Goal: Task Accomplishment & Management: Complete application form

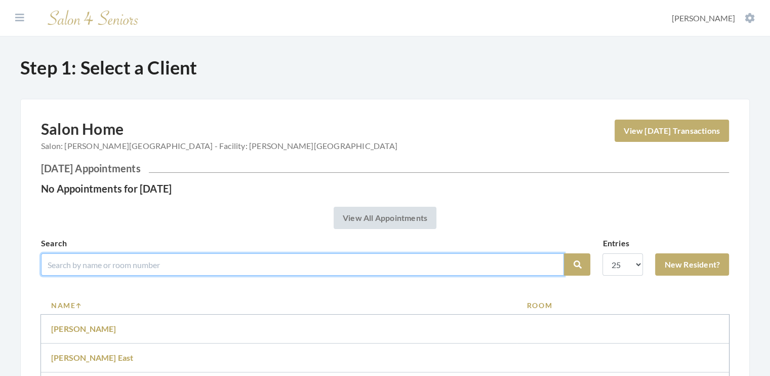
click at [109, 266] on input "search" at bounding box center [302, 264] width 523 height 22
type input "[PERSON_NAME]"
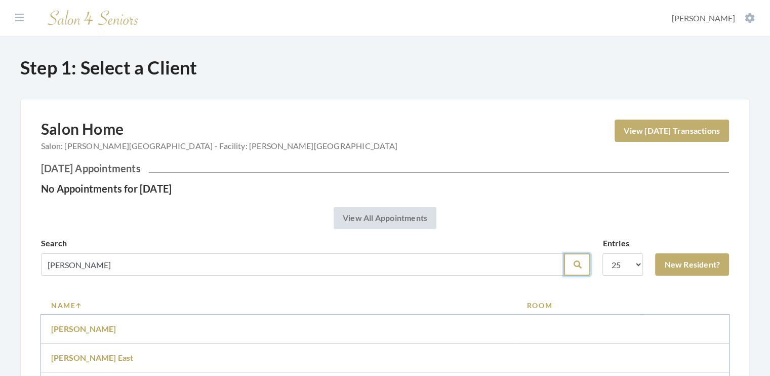
click at [572, 267] on button "Search" at bounding box center [577, 264] width 26 height 22
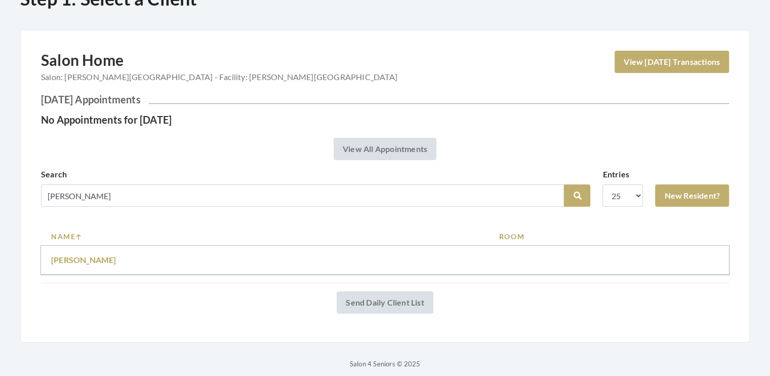
scroll to position [77, 0]
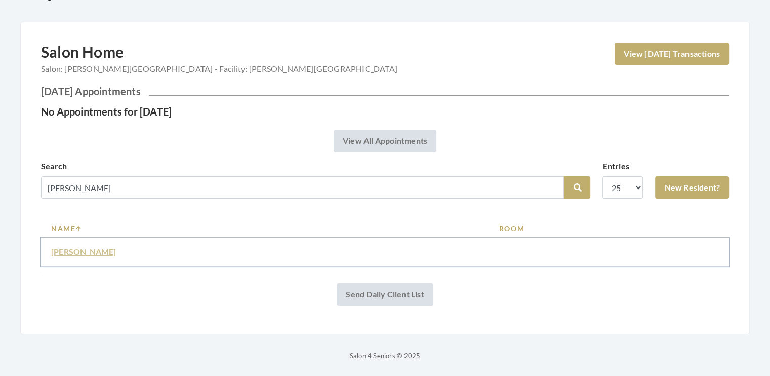
click at [79, 248] on link "[PERSON_NAME]" at bounding box center [83, 252] width 65 height 10
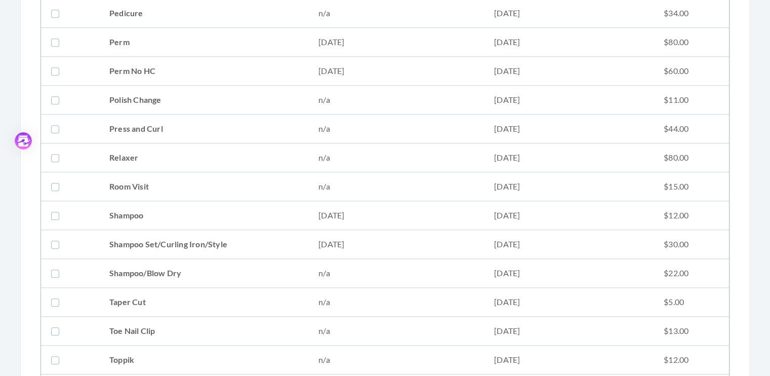
scroll to position [1191, 0]
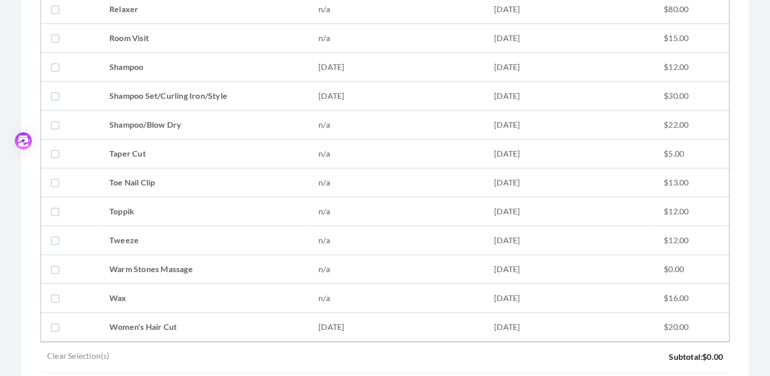
click at [54, 92] on label at bounding box center [57, 96] width 12 height 12
checkbox input "true"
click at [55, 321] on label at bounding box center [57, 327] width 12 height 12
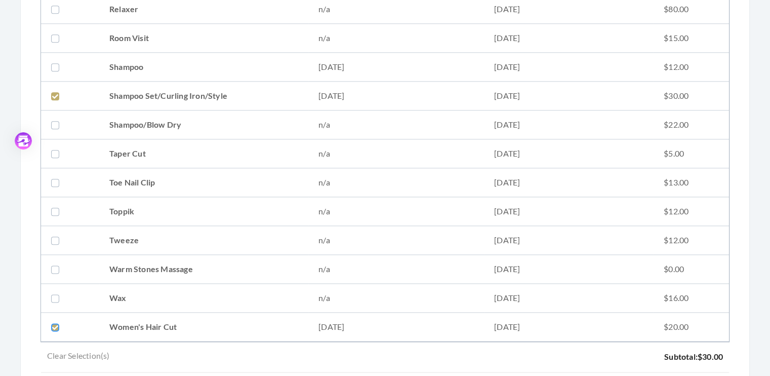
checkbox input "true"
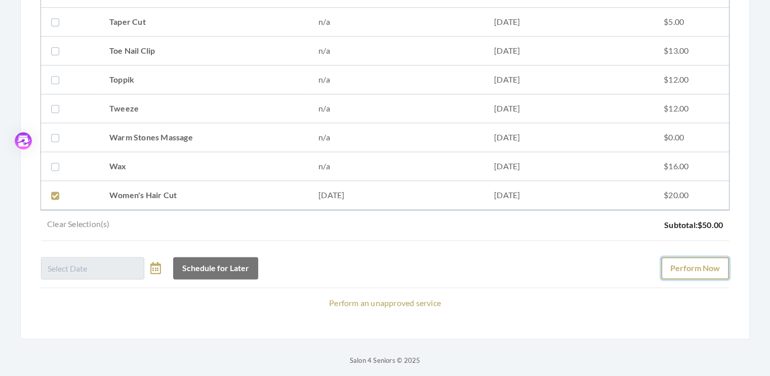
click at [695, 257] on button "Perform Now" at bounding box center [695, 268] width 68 height 22
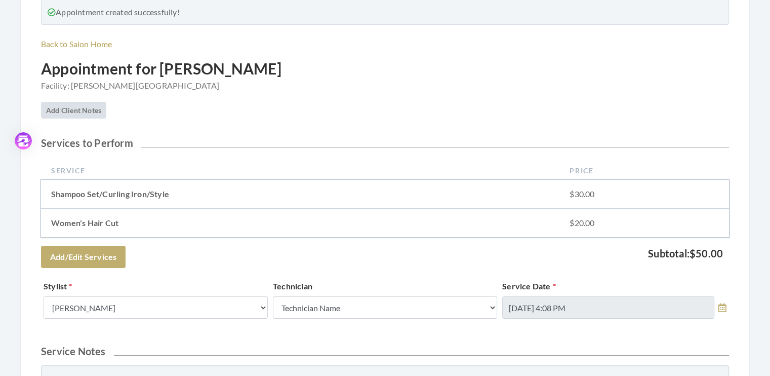
scroll to position [156, 0]
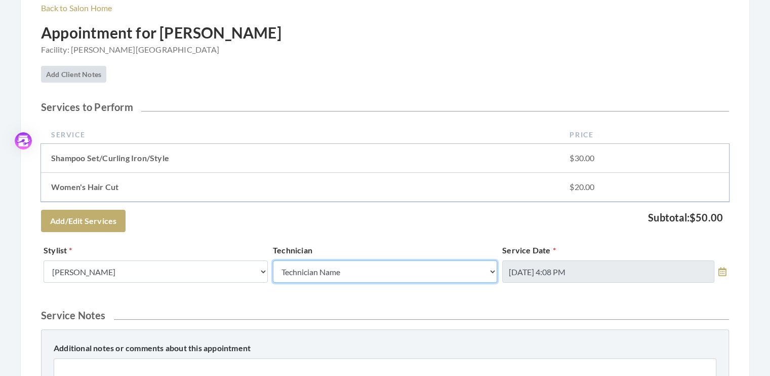
click at [491, 271] on select "Technician Name Kinetic Tech Kimberly Williford" at bounding box center [385, 271] width 224 height 22
select select "62"
click at [273, 260] on select "Technician Name Kinetic Tech Kimberly Williford" at bounding box center [385, 271] width 224 height 22
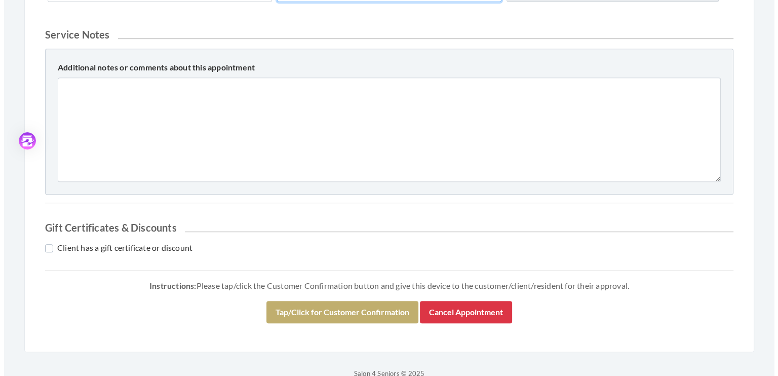
scroll to position [453, 0]
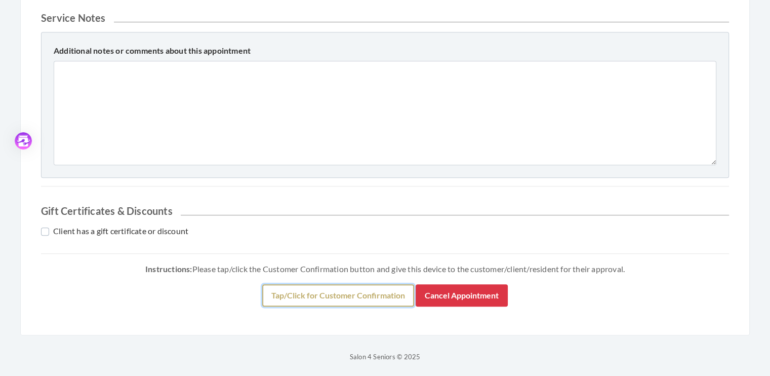
click at [327, 293] on button "Tap/Click for Customer Confirmation" at bounding box center [338, 295] width 152 height 22
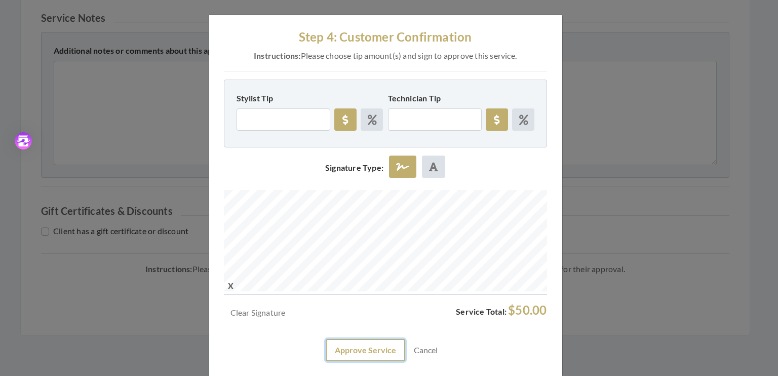
click at [362, 349] on button "Approve Service" at bounding box center [366, 350] width 80 height 22
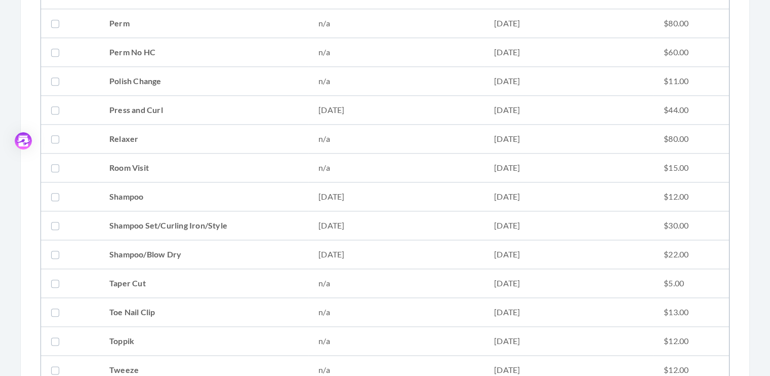
scroll to position [1133, 0]
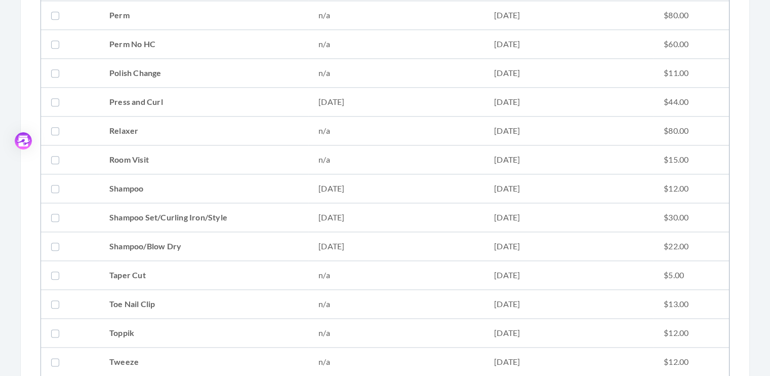
click at [53, 242] on label at bounding box center [57, 246] width 12 height 12
checkbox input "true"
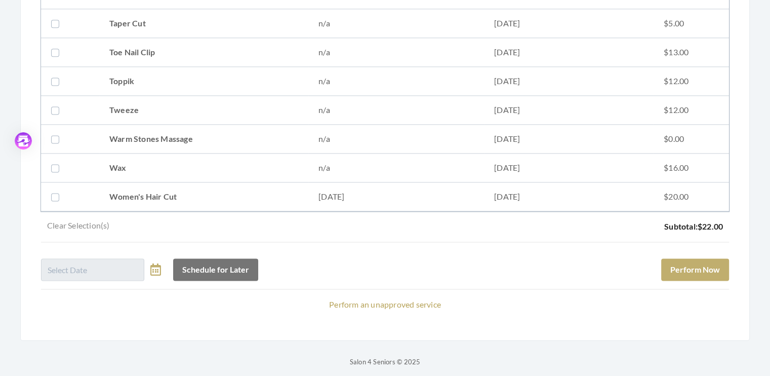
scroll to position [1387, 0]
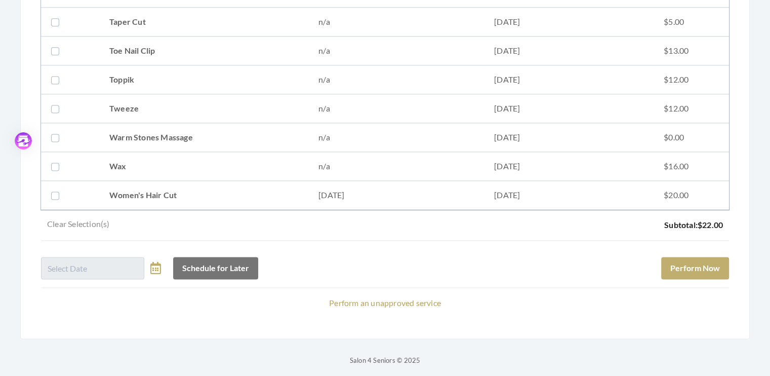
click at [55, 189] on label at bounding box center [57, 195] width 12 height 12
checkbox input "true"
click at [692, 263] on button "Perform Now" at bounding box center [695, 268] width 68 height 22
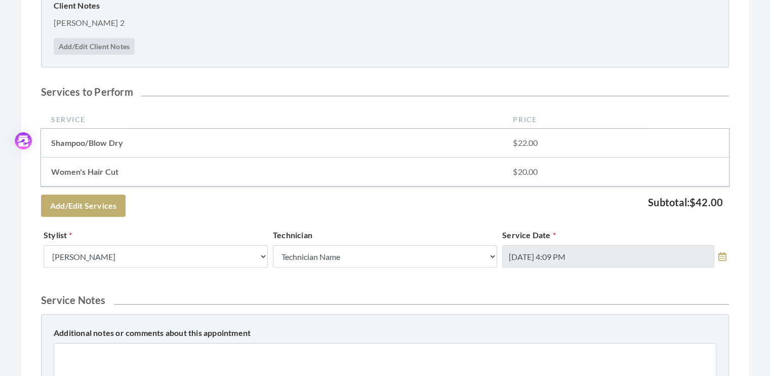
scroll to position [235, 0]
click at [492, 255] on select "Technician Name Kinetic Tech Kimberly Williford" at bounding box center [385, 256] width 224 height 22
select select "62"
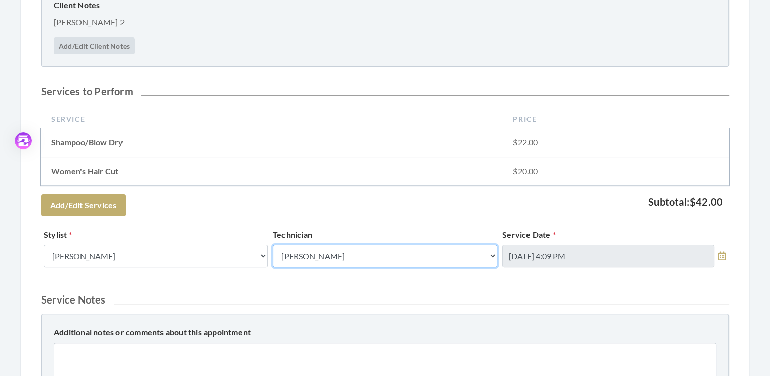
click at [273, 245] on select "Technician Name Kinetic Tech Kimberly Williford" at bounding box center [385, 256] width 224 height 22
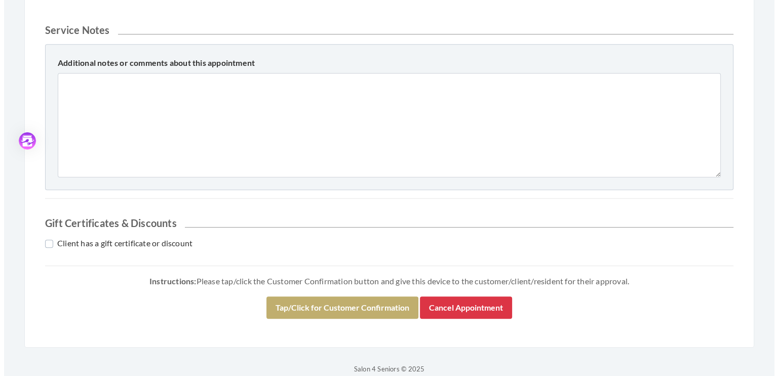
scroll to position [517, 0]
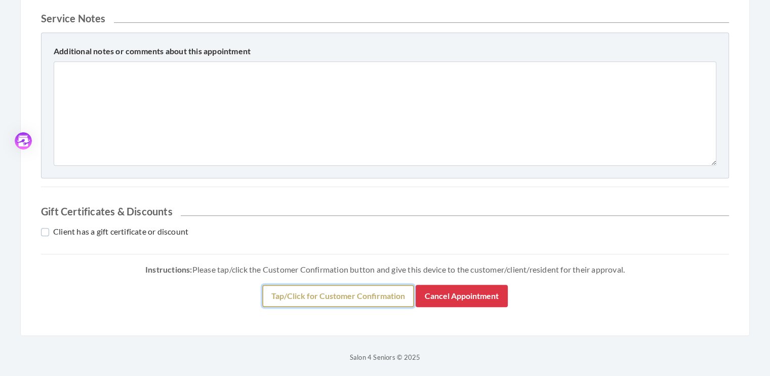
click at [342, 291] on button "Tap/Click for Customer Confirmation" at bounding box center [338, 296] width 152 height 22
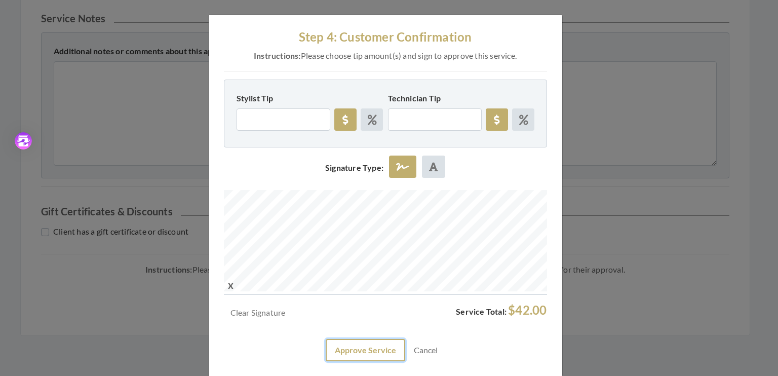
click at [349, 353] on button "Approve Service" at bounding box center [366, 350] width 80 height 22
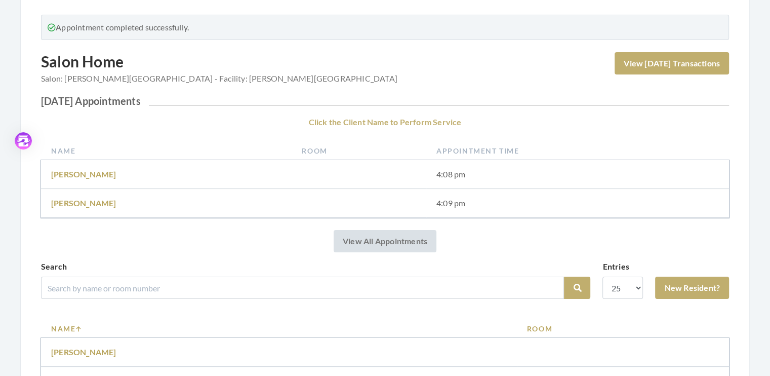
scroll to position [124, 0]
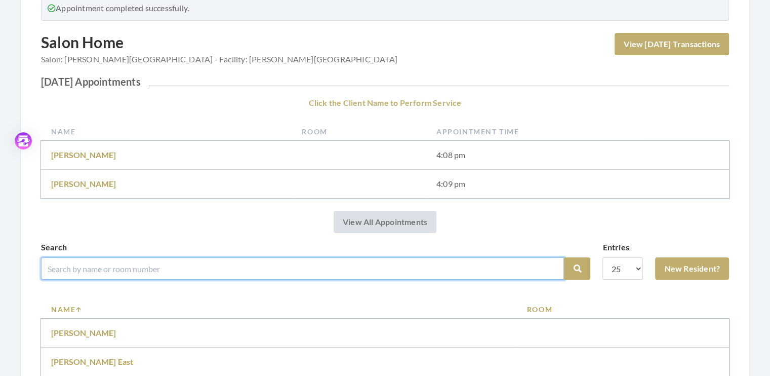
click at [111, 267] on input "search" at bounding box center [302, 268] width 523 height 22
type input "[PERSON_NAME]"
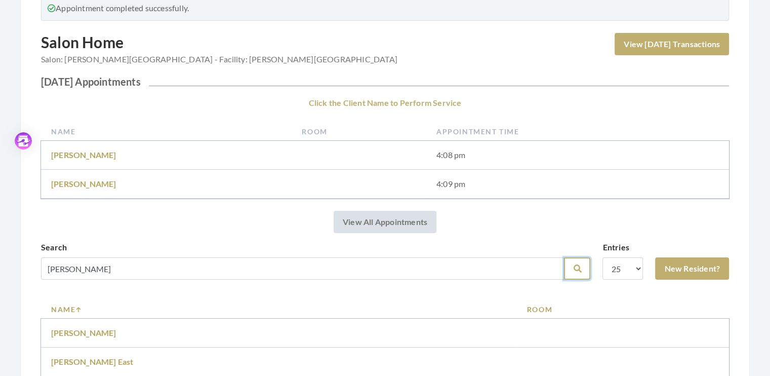
click at [574, 270] on icon "submit" at bounding box center [577, 268] width 8 height 8
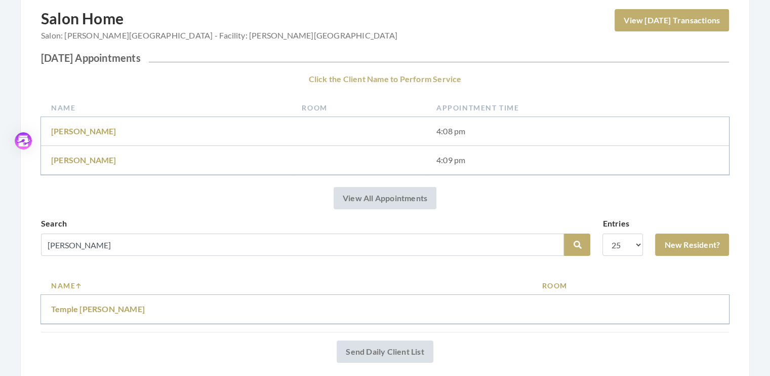
scroll to position [116, 0]
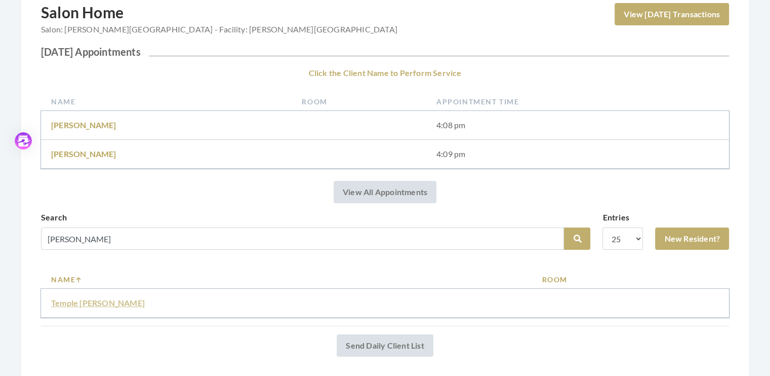
click at [72, 304] on link "Temple [PERSON_NAME]" at bounding box center [98, 303] width 94 height 10
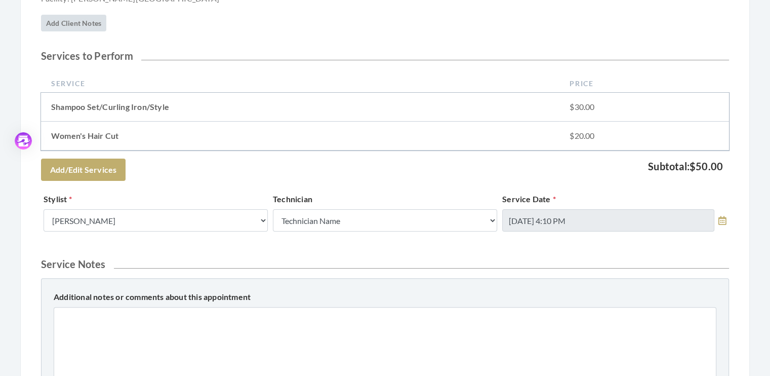
scroll to position [226, 0]
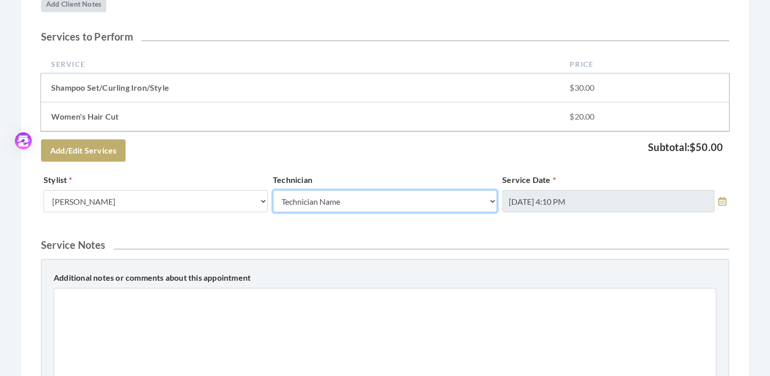
click at [490, 200] on select "Technician Name Kinetic Tech [PERSON_NAME]" at bounding box center [385, 201] width 224 height 22
select select "62"
click at [273, 190] on select "Technician Name Kinetic Tech [PERSON_NAME]" at bounding box center [385, 201] width 224 height 22
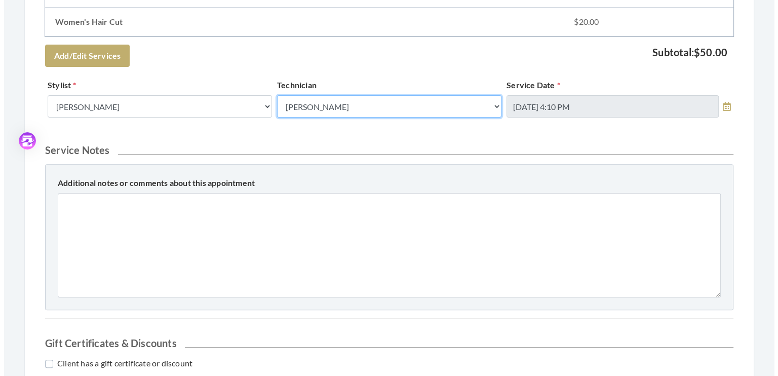
scroll to position [453, 0]
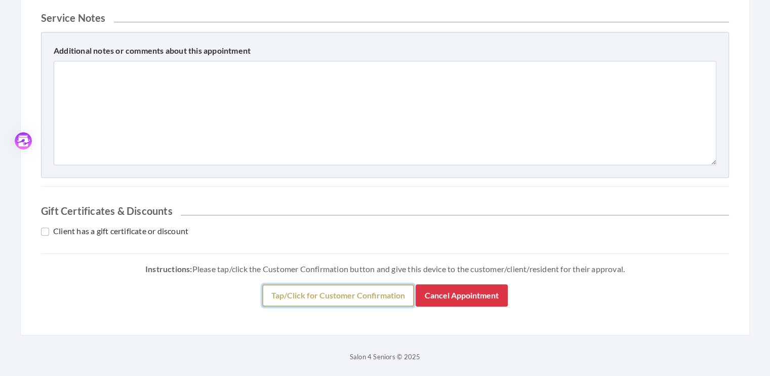
click at [341, 290] on button "Tap/Click for Customer Confirmation" at bounding box center [338, 295] width 152 height 22
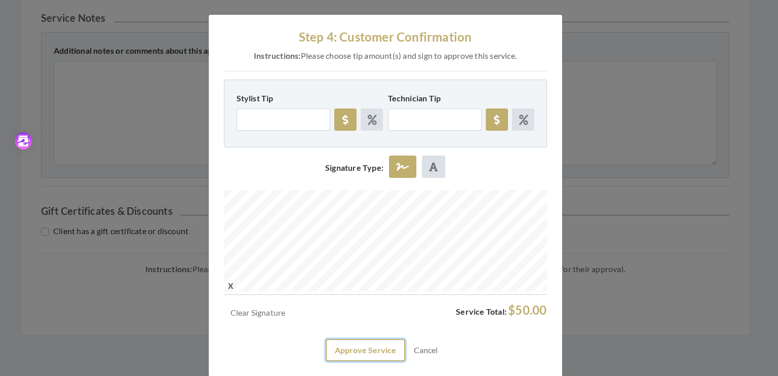
click at [359, 344] on button "Approve Service" at bounding box center [366, 350] width 80 height 22
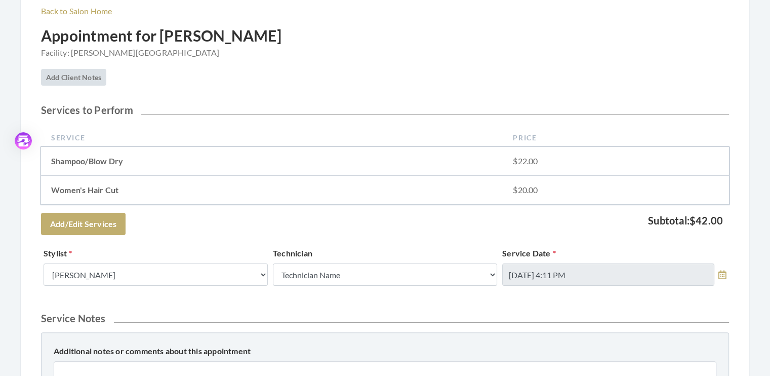
scroll to position [176, 0]
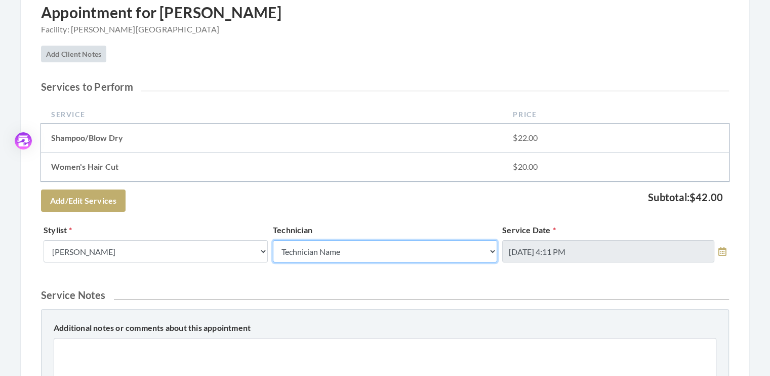
click at [492, 250] on select "Technician Name Kinetic Tech [PERSON_NAME]" at bounding box center [385, 251] width 224 height 22
select select "62"
click at [273, 240] on select "Technician Name Kinetic Tech [PERSON_NAME]" at bounding box center [385, 251] width 224 height 22
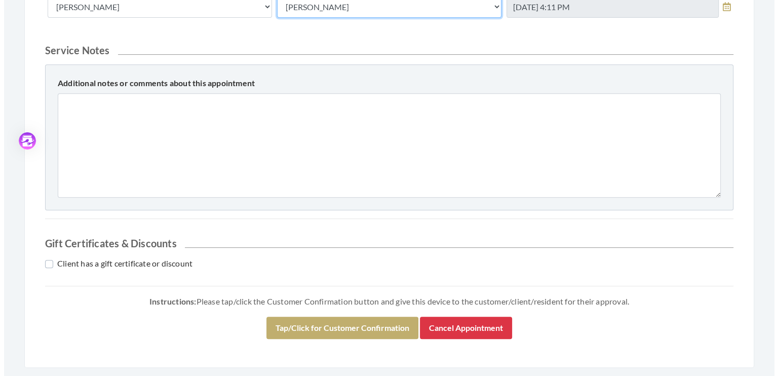
scroll to position [453, 0]
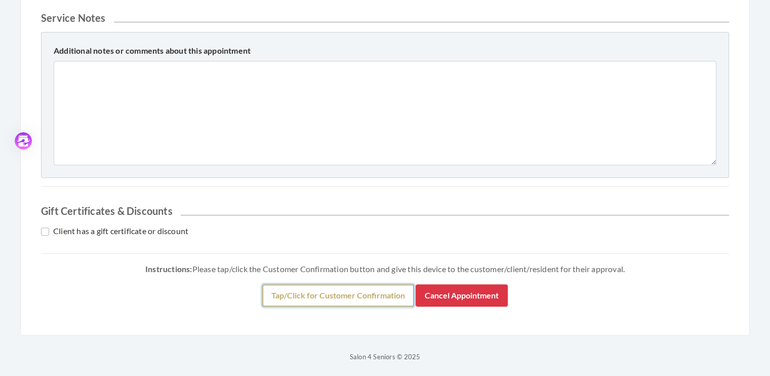
click at [343, 295] on button "Tap/Click for Customer Confirmation" at bounding box center [338, 295] width 152 height 22
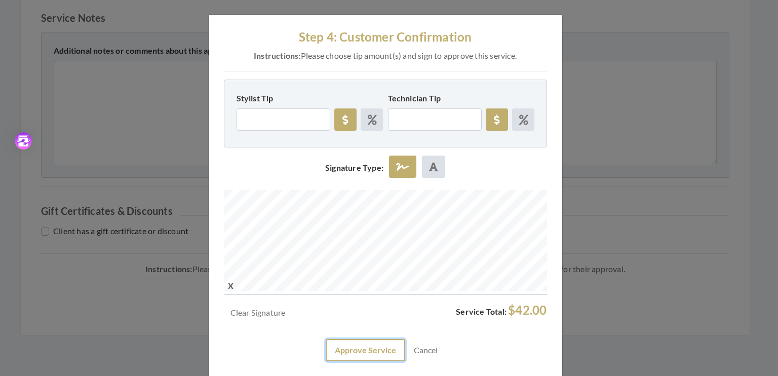
click at [361, 347] on button "Approve Service" at bounding box center [366, 350] width 80 height 22
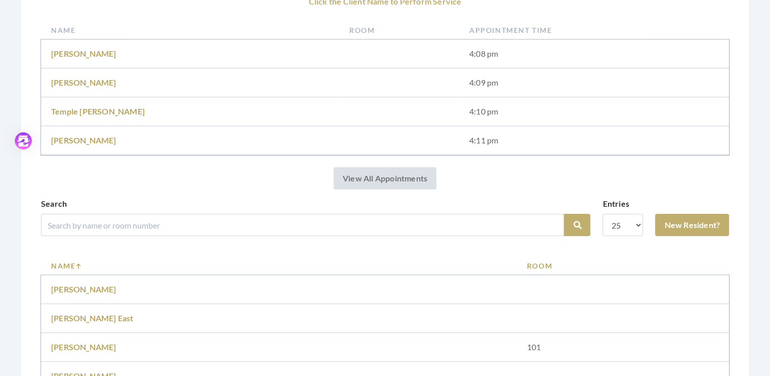
scroll to position [236, 0]
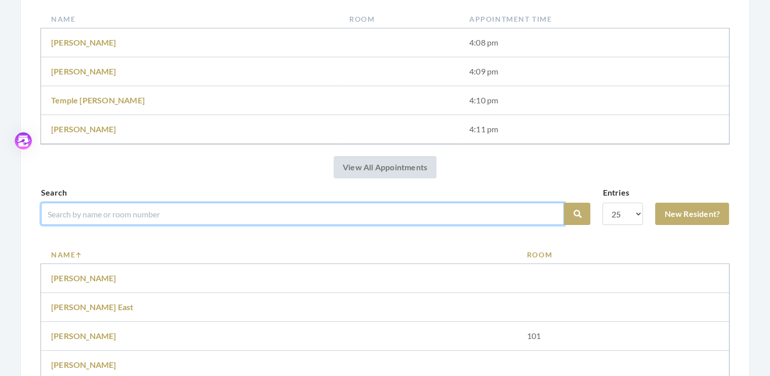
click at [136, 214] on input "search" at bounding box center [302, 214] width 523 height 22
type input "ray"
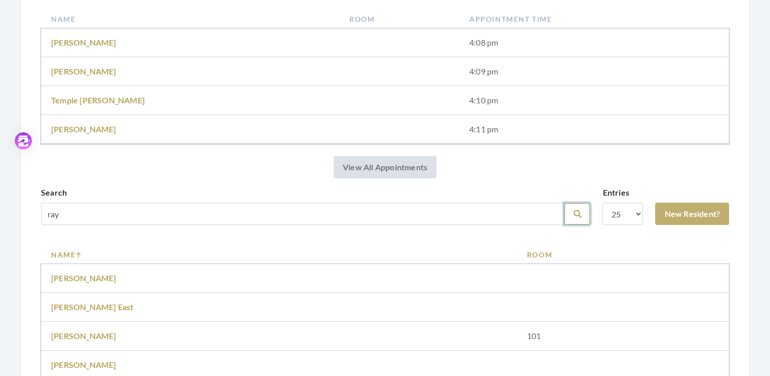
click at [572, 210] on button "Search" at bounding box center [577, 214] width 26 height 22
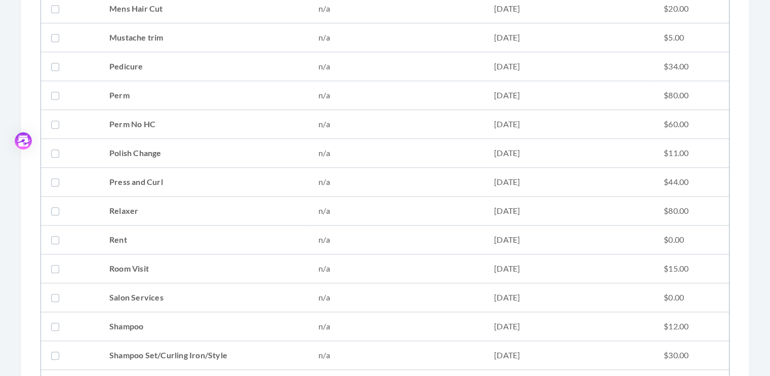
scroll to position [1091, 0]
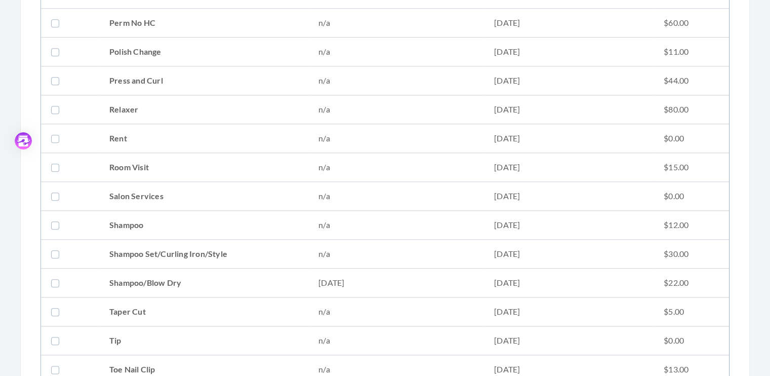
click at [55, 250] on label at bounding box center [57, 254] width 12 height 12
checkbox input "true"
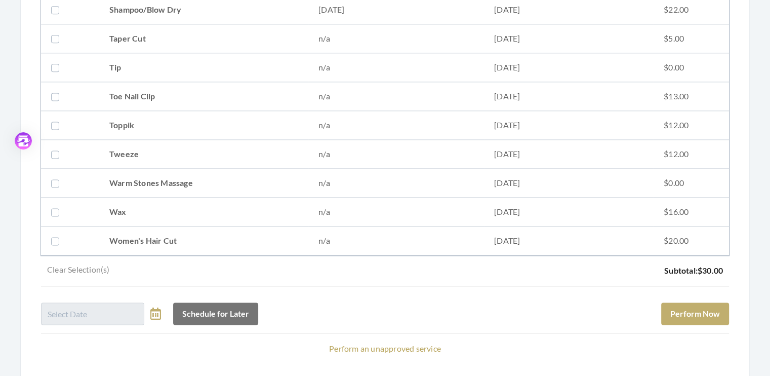
scroll to position [1409, 0]
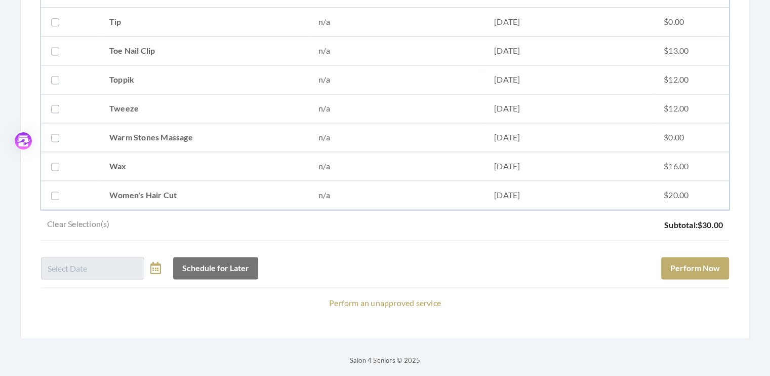
click at [51, 191] on label at bounding box center [57, 195] width 12 height 12
checkbox input "true"
click at [694, 262] on button "Perform Now" at bounding box center [695, 268] width 68 height 22
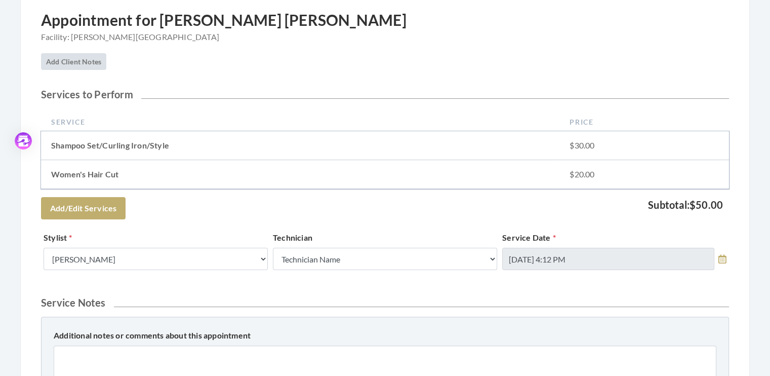
scroll to position [171, 0]
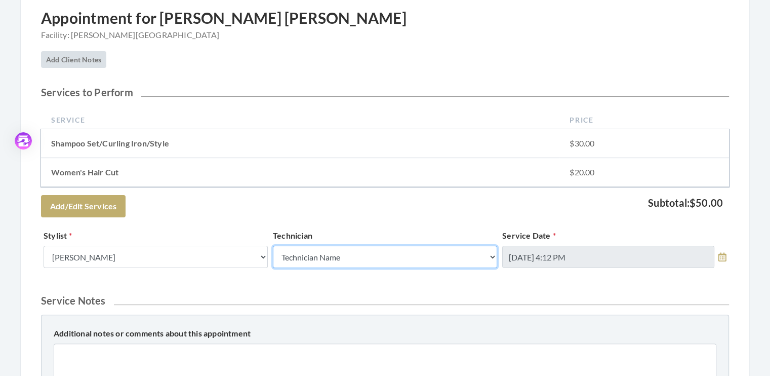
click at [491, 256] on select "Technician Name Kinetic Tech Kimberly Williford" at bounding box center [385, 257] width 224 height 22
select select "62"
click at [273, 246] on select "Technician Name Kinetic Tech Kimberly Williford" at bounding box center [385, 257] width 224 height 22
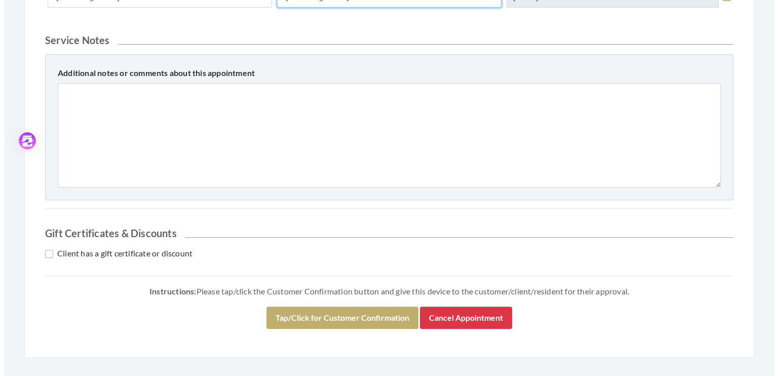
scroll to position [453, 0]
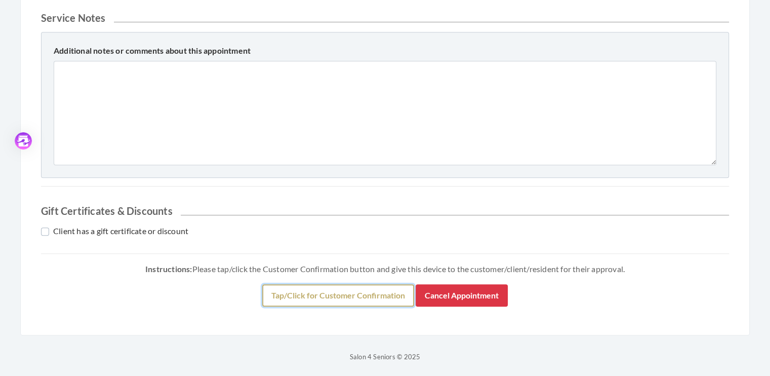
click at [350, 293] on button "Tap/Click for Customer Confirmation" at bounding box center [338, 295] width 152 height 22
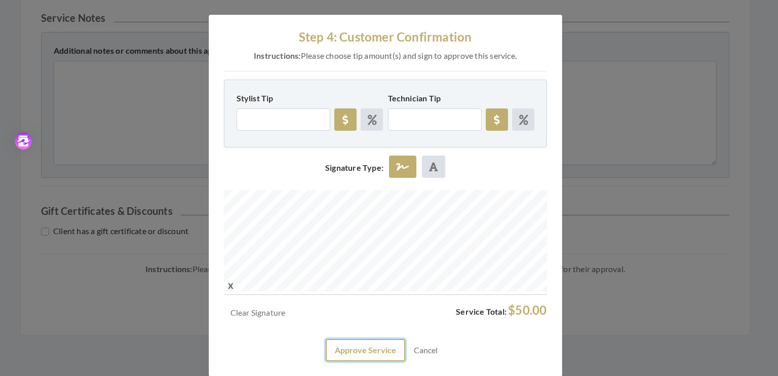
click at [362, 349] on button "Approve Service" at bounding box center [366, 350] width 80 height 22
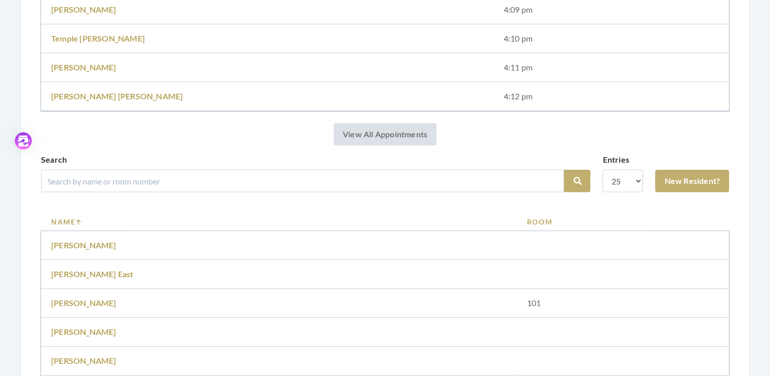
scroll to position [304, 0]
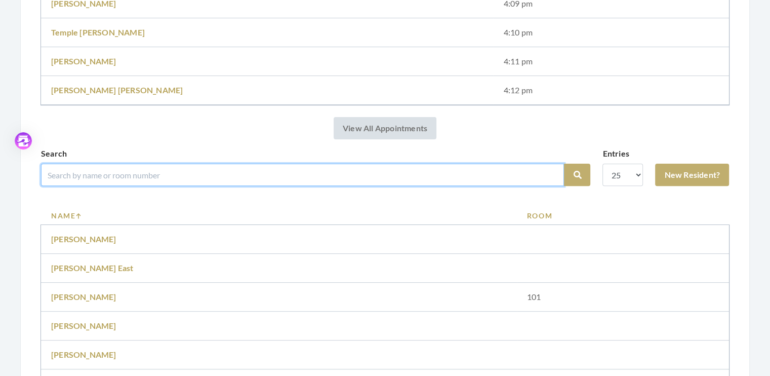
click at [96, 173] on input "search" at bounding box center [302, 175] width 523 height 22
type input "[PERSON_NAME]"
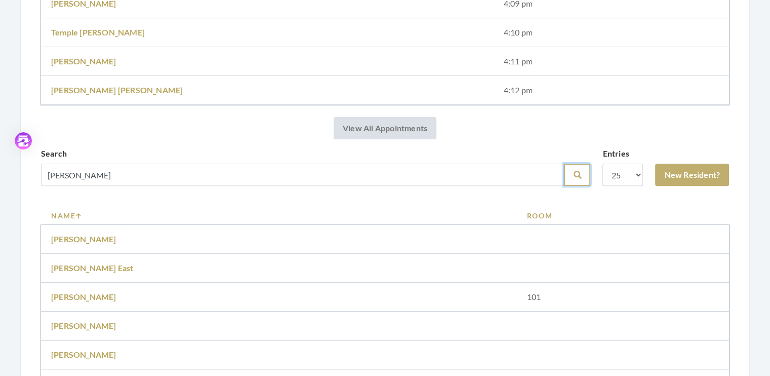
click at [577, 168] on button "Search" at bounding box center [577, 175] width 26 height 22
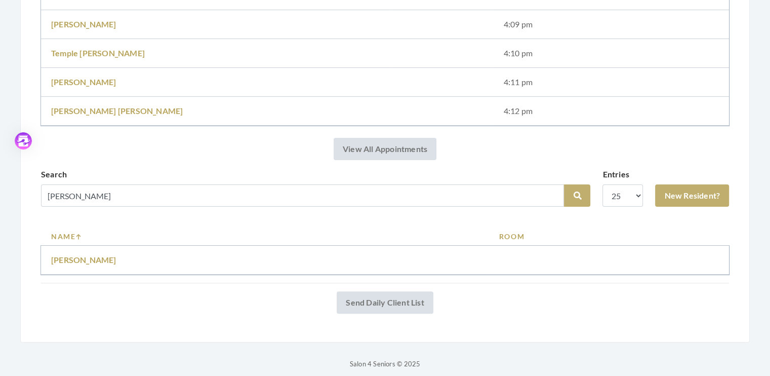
scroll to position [253, 0]
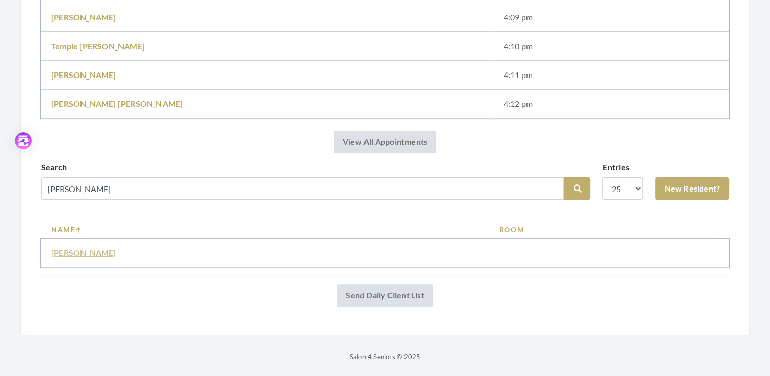
click at [88, 252] on link "[PERSON_NAME]" at bounding box center [83, 253] width 65 height 10
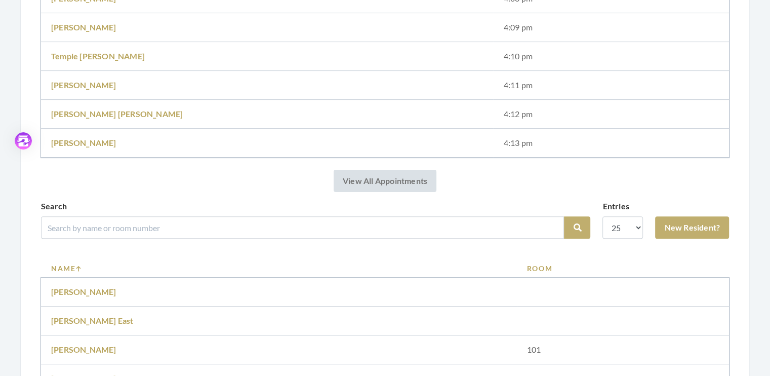
scroll to position [282, 0]
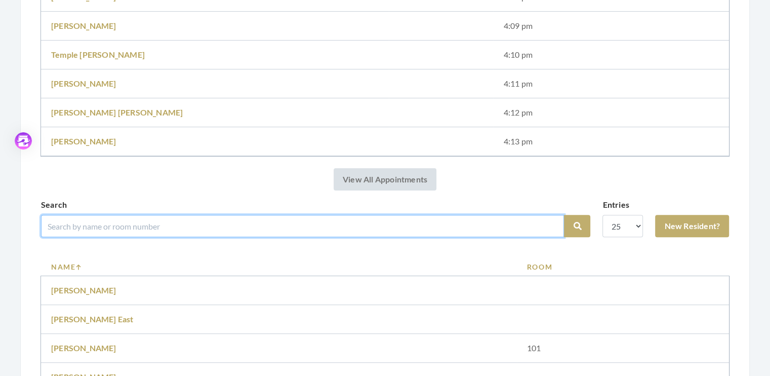
click at [98, 226] on input "search" at bounding box center [302, 226] width 523 height 22
type input "[PERSON_NAME]"
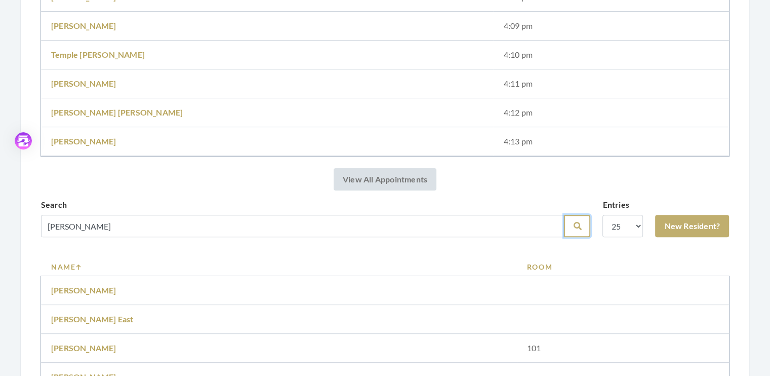
click at [578, 224] on icon "submit" at bounding box center [577, 226] width 8 height 8
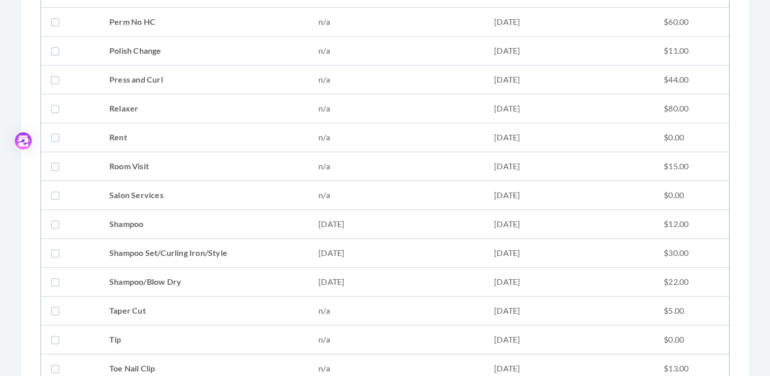
scroll to position [1102, 0]
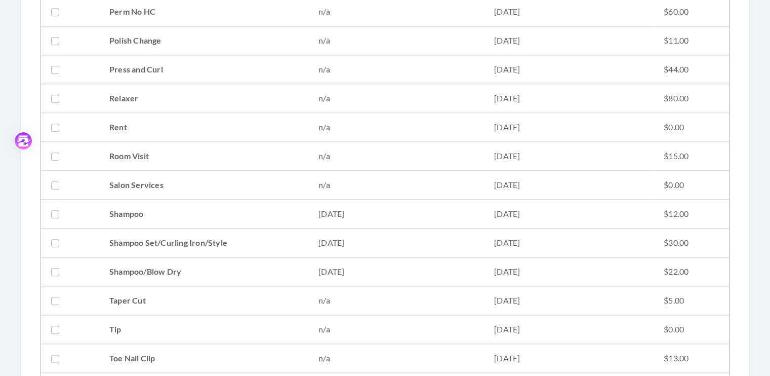
click at [55, 241] on label at bounding box center [57, 242] width 12 height 12
checkbox input "true"
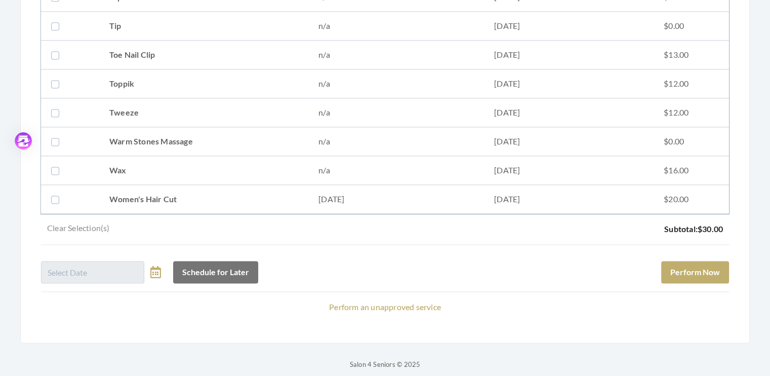
scroll to position [1409, 0]
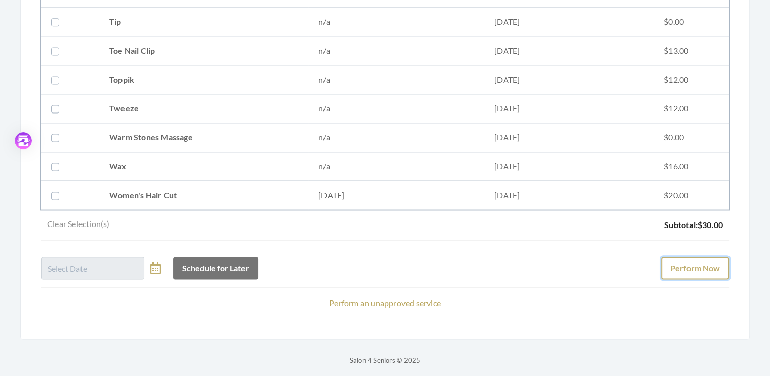
click at [709, 260] on button "Perform Now" at bounding box center [695, 268] width 68 height 22
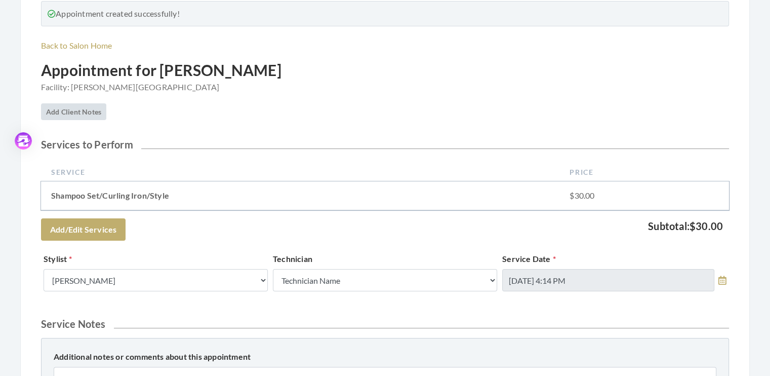
scroll to position [134, 0]
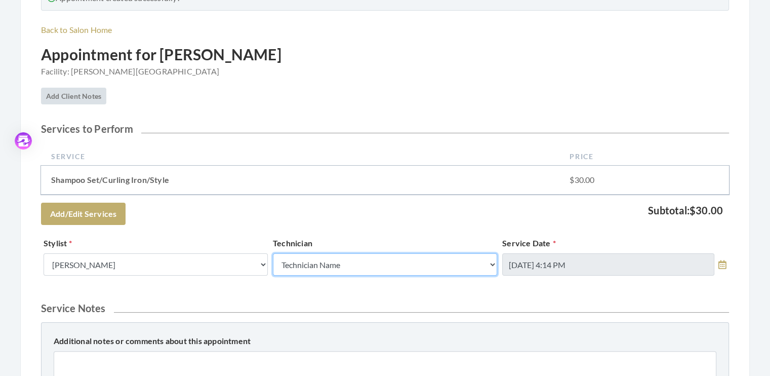
click at [492, 264] on select "Technician Name Kinetic Tech [PERSON_NAME]" at bounding box center [385, 264] width 224 height 22
select select "62"
click at [273, 253] on select "Technician Name Kinetic Tech [PERSON_NAME]" at bounding box center [385, 264] width 224 height 22
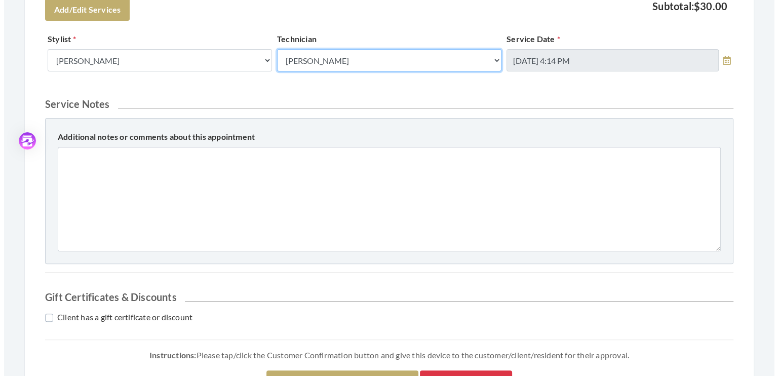
scroll to position [424, 0]
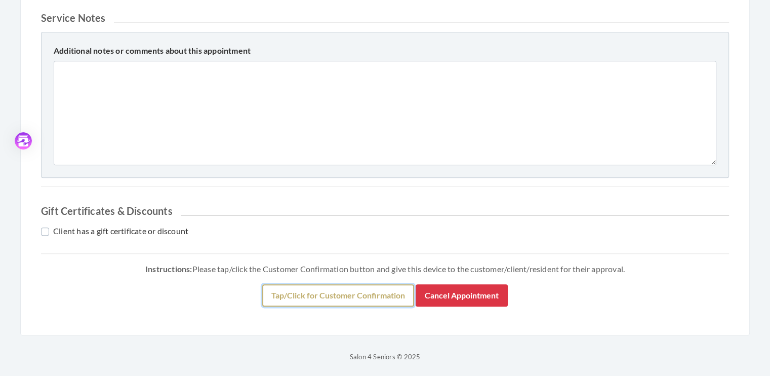
click at [334, 294] on button "Tap/Click for Customer Confirmation" at bounding box center [338, 295] width 152 height 22
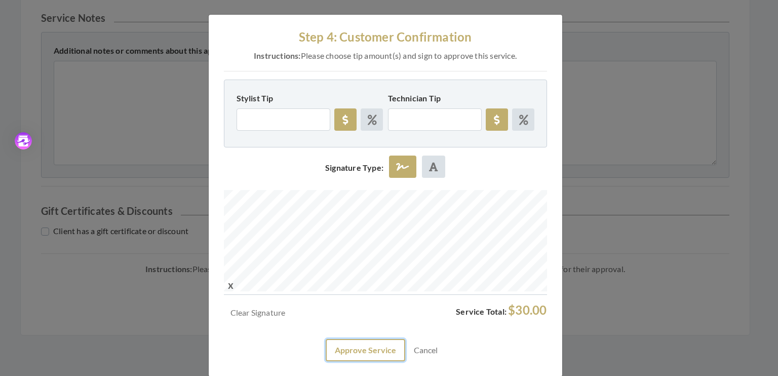
click at [373, 350] on button "Approve Service" at bounding box center [366, 350] width 80 height 22
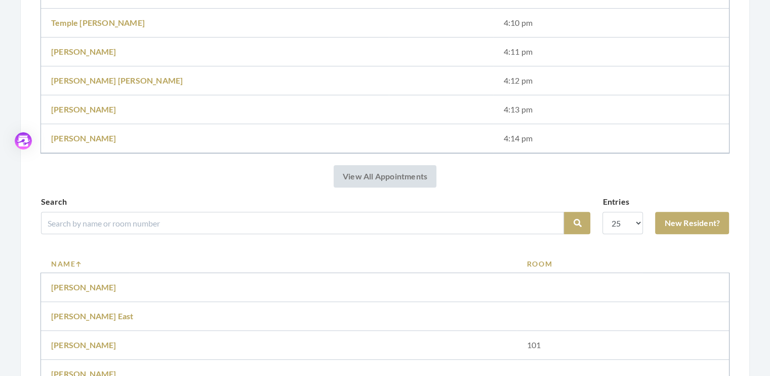
scroll to position [331, 0]
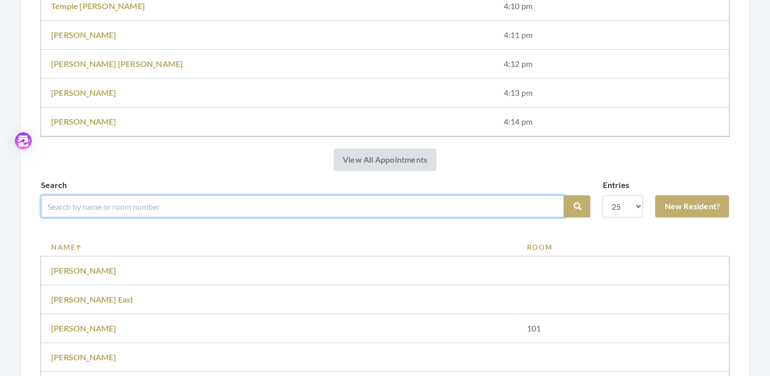
click at [82, 209] on input "search" at bounding box center [302, 206] width 523 height 22
type input "frreman"
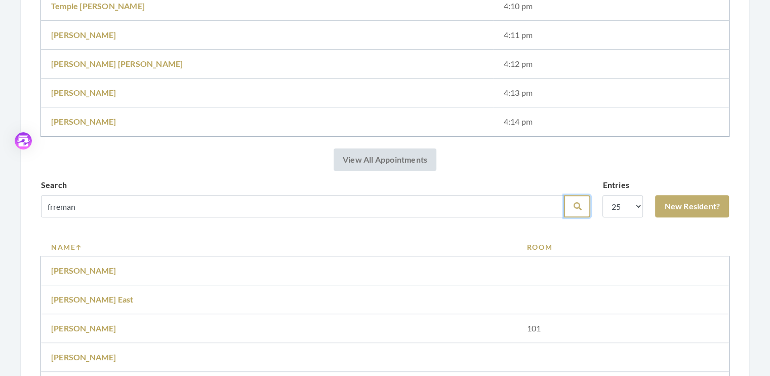
click at [573, 203] on button "Search" at bounding box center [577, 206] width 26 height 22
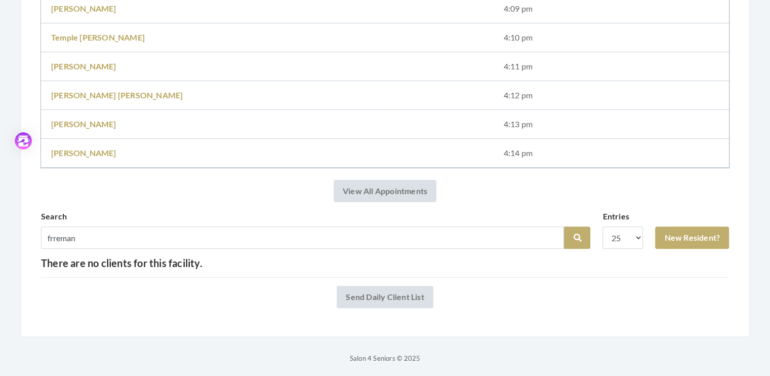
scroll to position [263, 0]
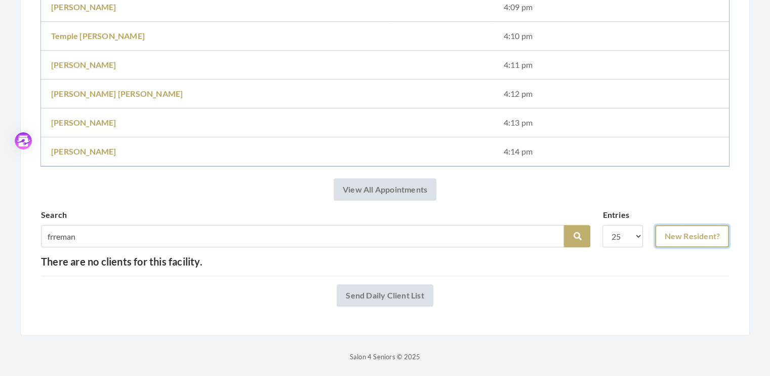
click at [692, 235] on link "New Resident?" at bounding box center [692, 236] width 74 height 22
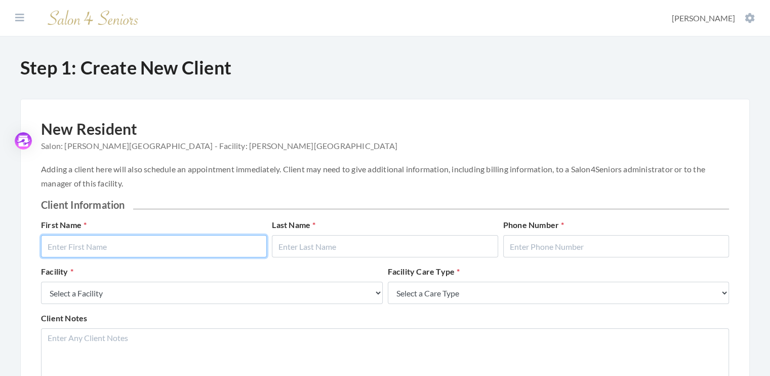
click at [128, 244] on input "text" at bounding box center [154, 246] width 226 height 22
type input "[GEOGRAPHIC_DATA]"
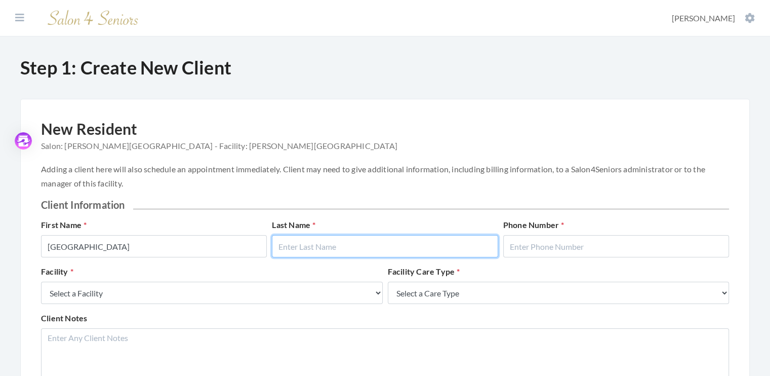
click at [326, 245] on input "text" at bounding box center [385, 246] width 226 height 22
type input "Freeman"
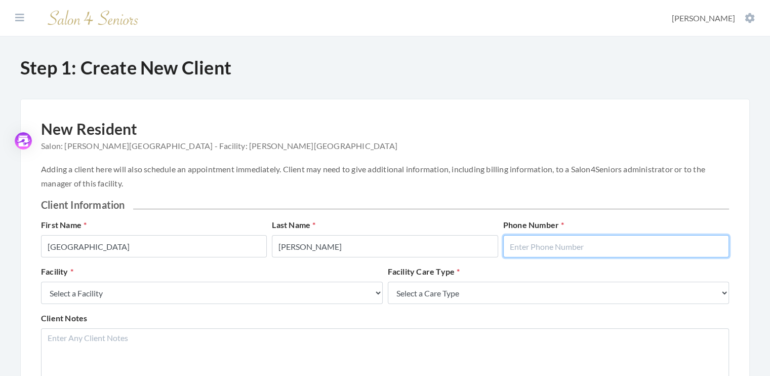
click at [526, 242] on input "text" at bounding box center [616, 246] width 226 height 22
type input "5555555555"
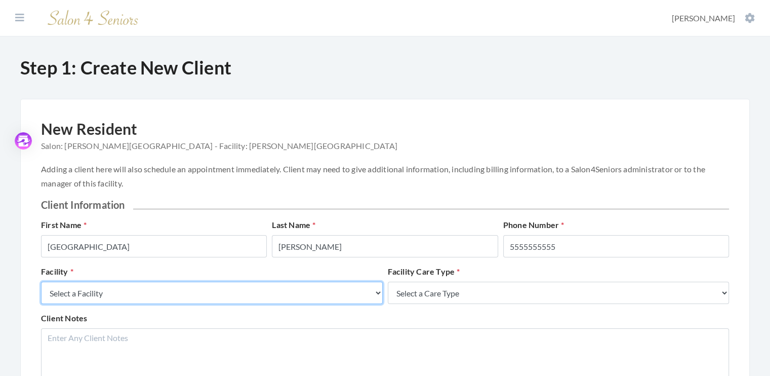
click at [377, 291] on select "Select a Facility Creekside at Three Rivers Brookdale Jones Farm Merrill Garden…" at bounding box center [212, 293] width 342 height 22
select select "5"
click at [41, 282] on select "Select a Facility Creekside at Three Rivers Brookdale Jones Farm Merrill Garden…" at bounding box center [212, 293] width 342 height 22
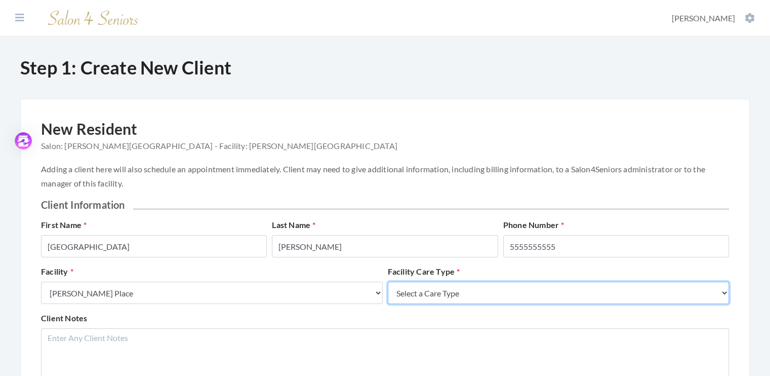
click at [721, 293] on select "Select a Care Type Nursing Home Rehab Memory Care Assisted Living Independent L…" at bounding box center [559, 293] width 342 height 22
select select "4"
click at [388, 282] on select "Select a Care Type Nursing Home Rehab Memory Care Assisted Living Independent L…" at bounding box center [559, 293] width 342 height 22
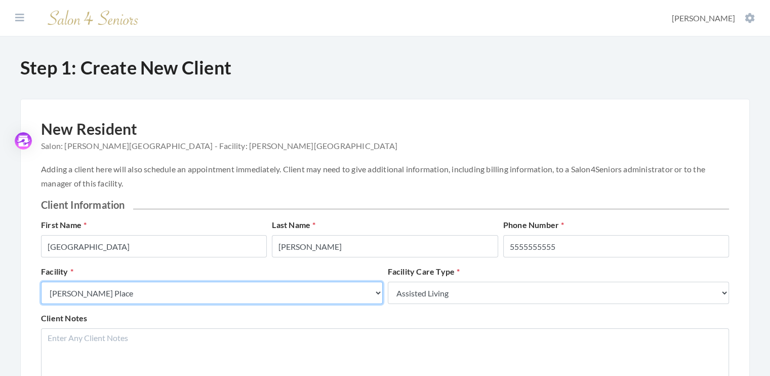
click at [243, 289] on select "Select a Facility Creekside at Three Rivers Brookdale Jones Farm Merrill Garden…" at bounding box center [212, 293] width 342 height 22
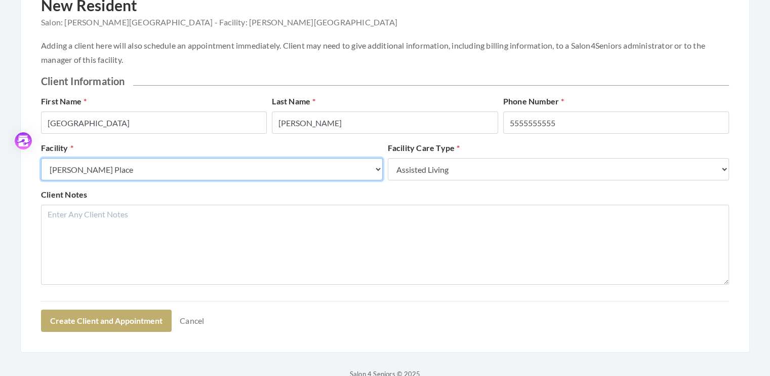
scroll to position [142, 0]
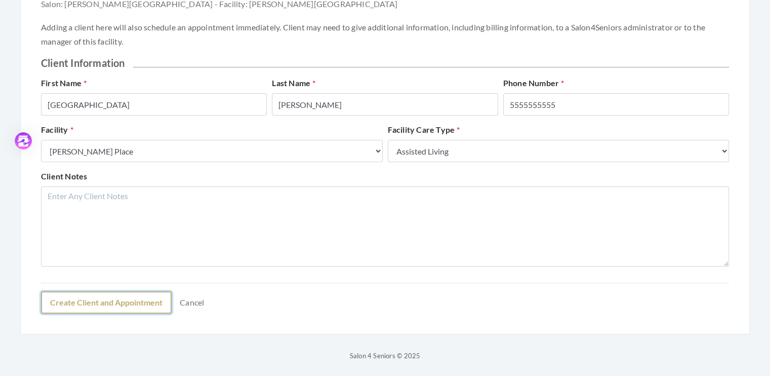
click at [134, 302] on button "Create Client and Appointment" at bounding box center [106, 302] width 131 height 22
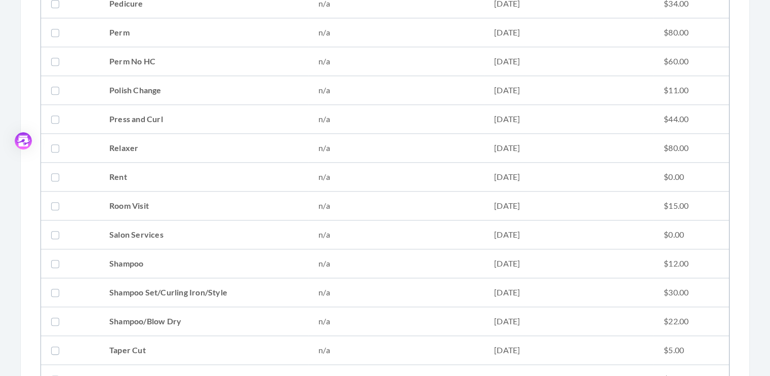
scroll to position [1098, 0]
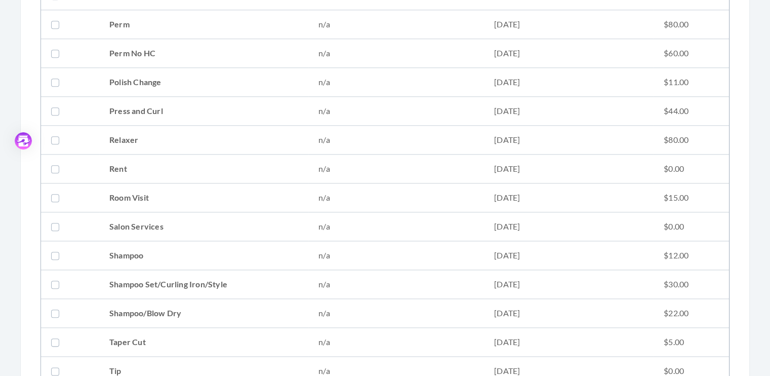
click at [55, 249] on label at bounding box center [57, 255] width 12 height 12
checkbox input "true"
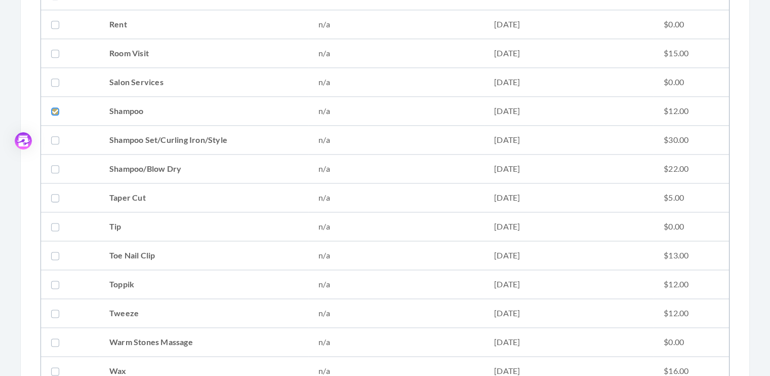
scroll to position [1244, 0]
click label
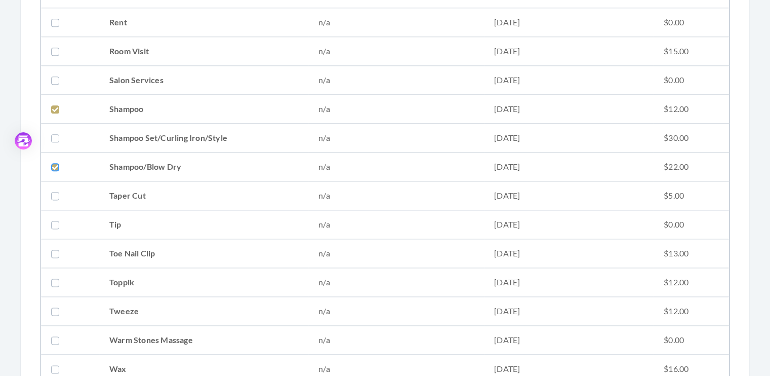
click input "checkbox"
checkbox input "true"
click label
click input "checkbox"
checkbox input "false"
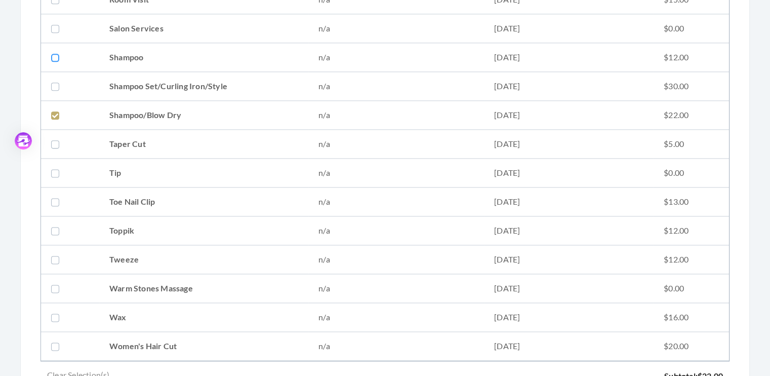
scroll to position [1447, 0]
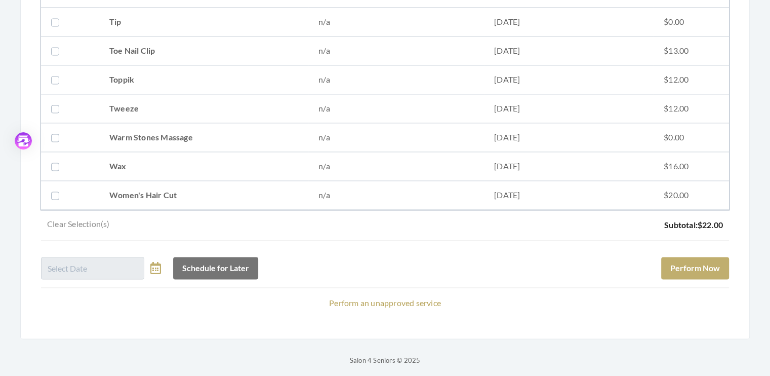
click label
click input "checkbox"
checkbox input "true"
click button "Perform Now"
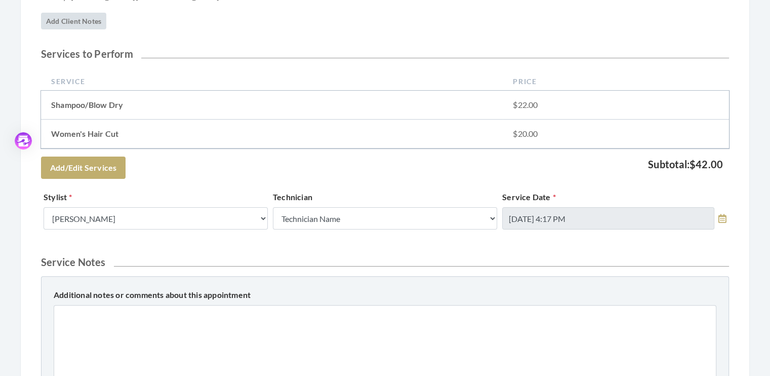
scroll to position [214, 0]
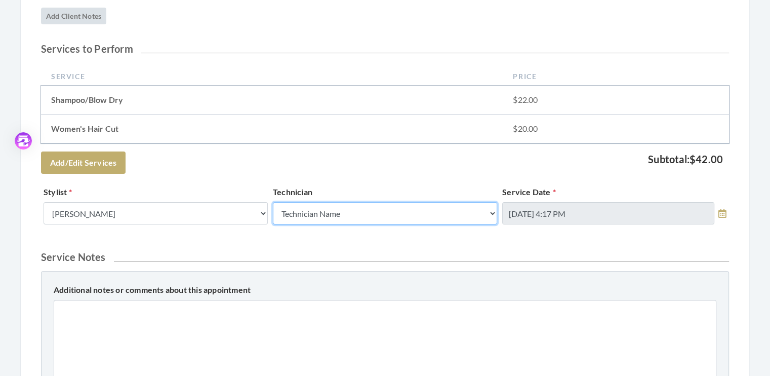
click at [492, 215] on select "Technician Name Kinetic Tech Kimberly Williford" at bounding box center [385, 213] width 224 height 22
select select "62"
click at [273, 202] on select "Technician Name Kinetic Tech Kimberly Williford" at bounding box center [385, 213] width 224 height 22
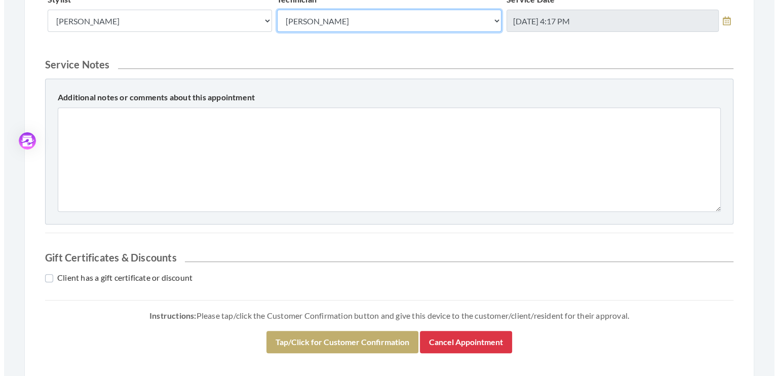
scroll to position [453, 0]
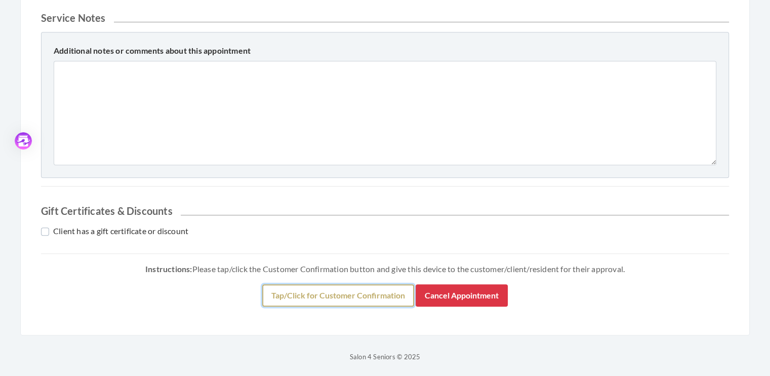
click at [337, 293] on button "Tap/Click for Customer Confirmation" at bounding box center [338, 295] width 152 height 22
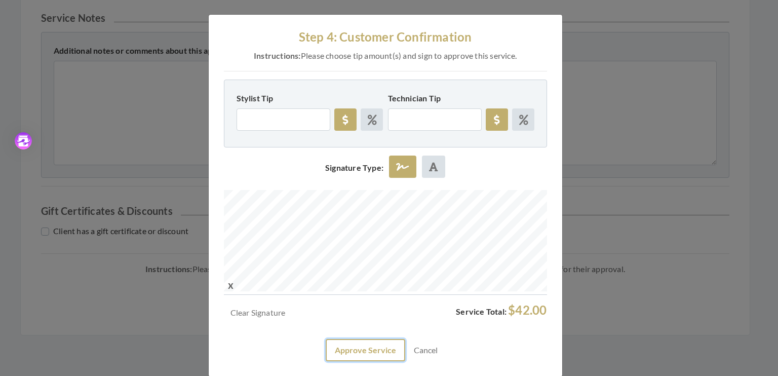
click at [367, 346] on button "Approve Service" at bounding box center [366, 350] width 80 height 22
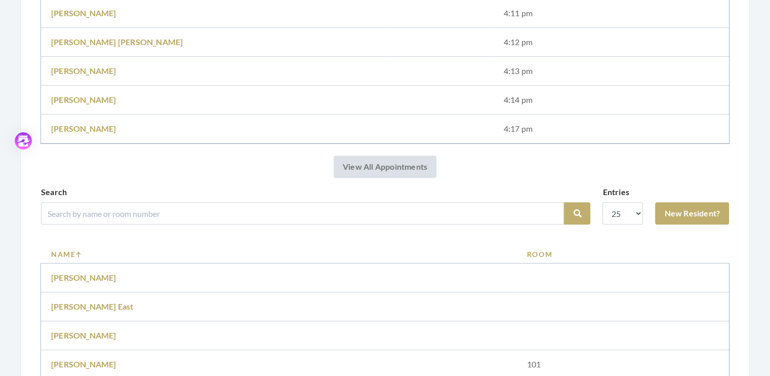
scroll to position [363, 0]
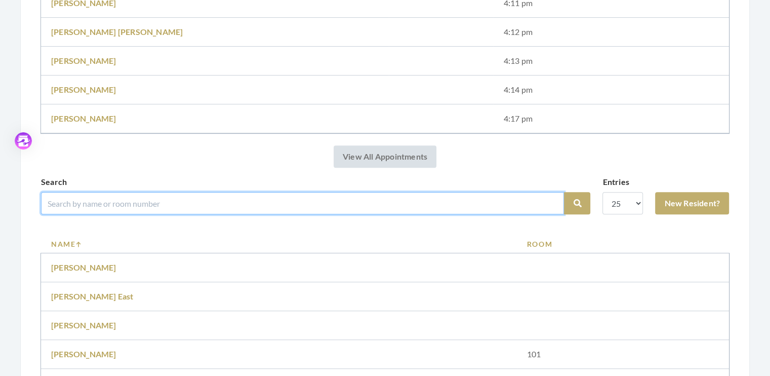
click at [63, 201] on input "search" at bounding box center [302, 203] width 523 height 22
type input "fremd"
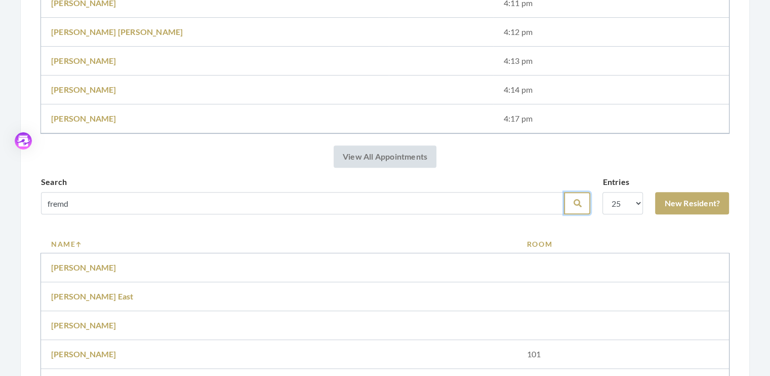
click at [574, 200] on icon "submit" at bounding box center [577, 203] width 8 height 8
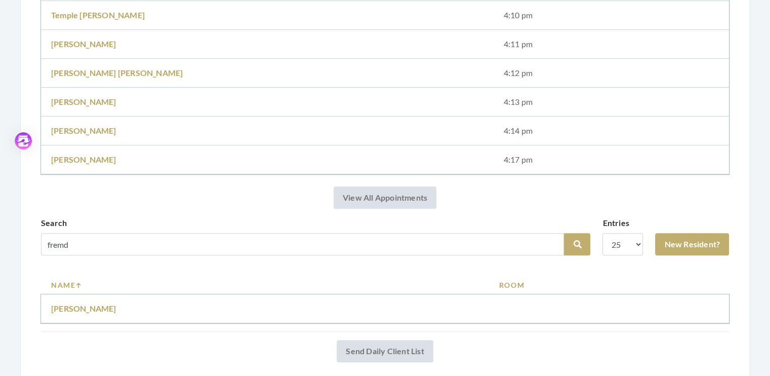
scroll to position [287, 0]
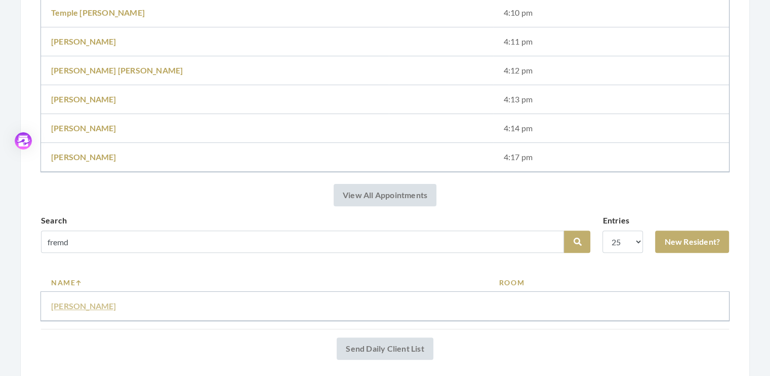
click at [77, 305] on link "[PERSON_NAME]" at bounding box center [83, 306] width 65 height 10
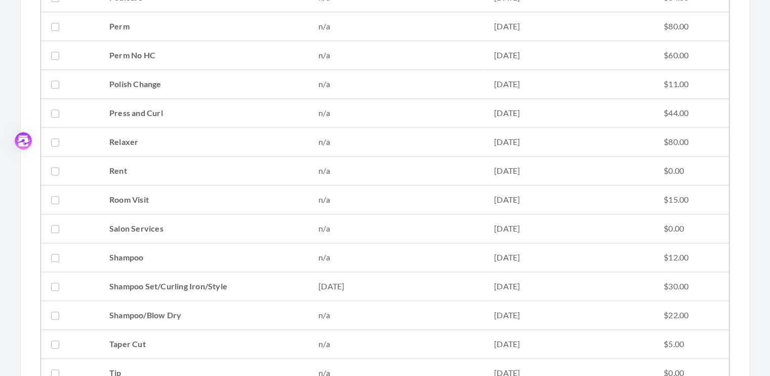
scroll to position [1198, 0]
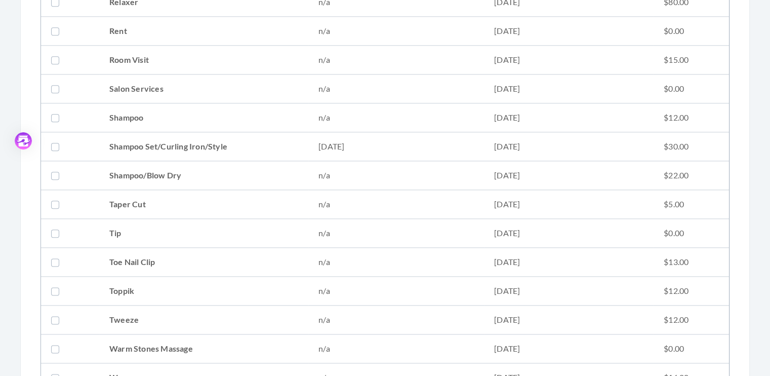
click at [53, 142] on label at bounding box center [57, 146] width 12 height 12
checkbox input "true"
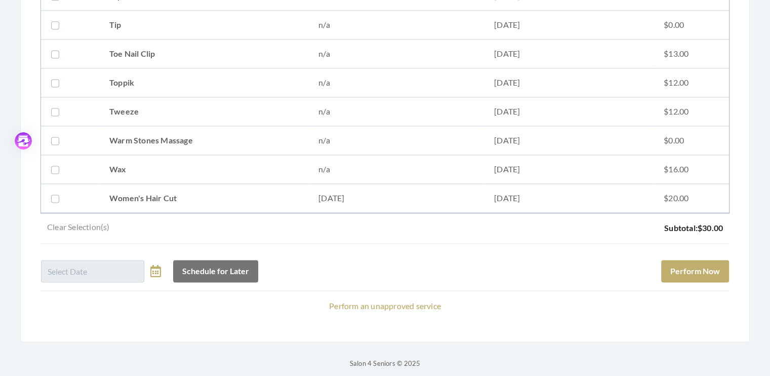
scroll to position [1409, 0]
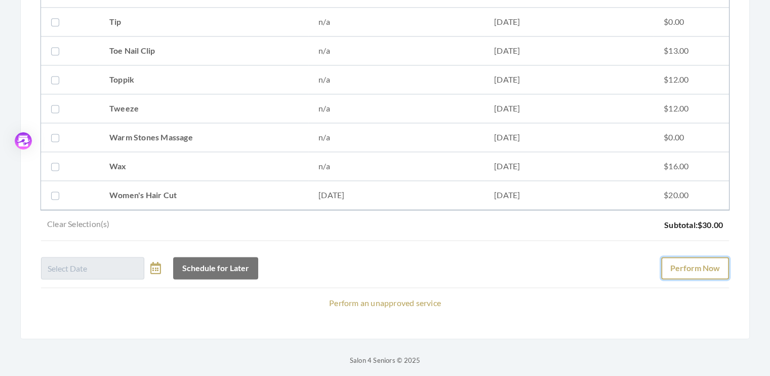
click at [701, 267] on button "Perform Now" at bounding box center [695, 268] width 68 height 22
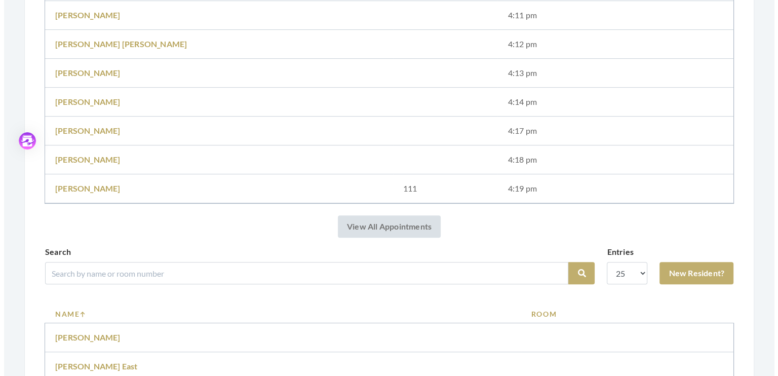
scroll to position [1162, 0]
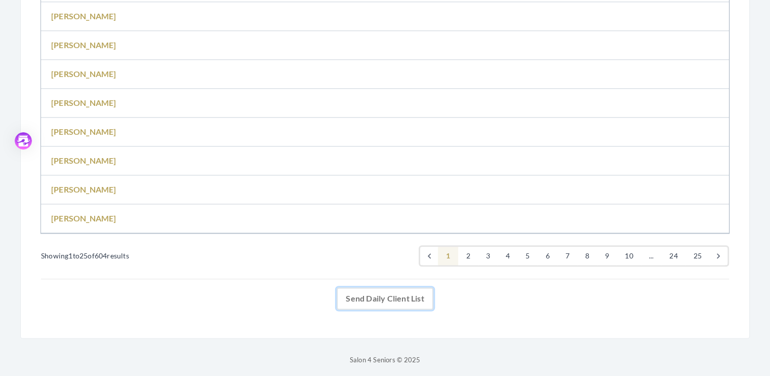
click at [383, 293] on link "Send Daily Client List" at bounding box center [385, 298] width 96 height 22
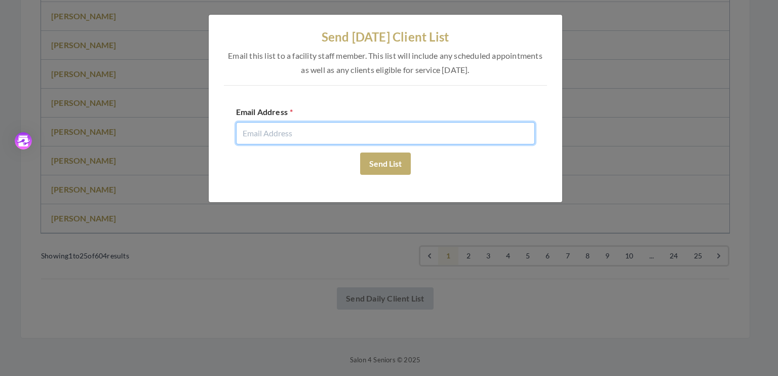
click at [286, 136] on input "email" at bounding box center [385, 133] width 299 height 22
type input "[EMAIL_ADDRESS][DOMAIN_NAME]"
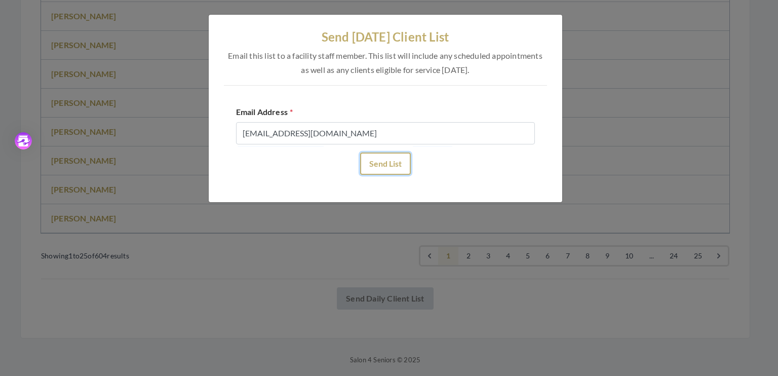
click at [381, 170] on button "Send List" at bounding box center [385, 163] width 51 height 22
click at [379, 165] on button "Send List" at bounding box center [385, 163] width 51 height 22
